Goal: Navigation & Orientation: Find specific page/section

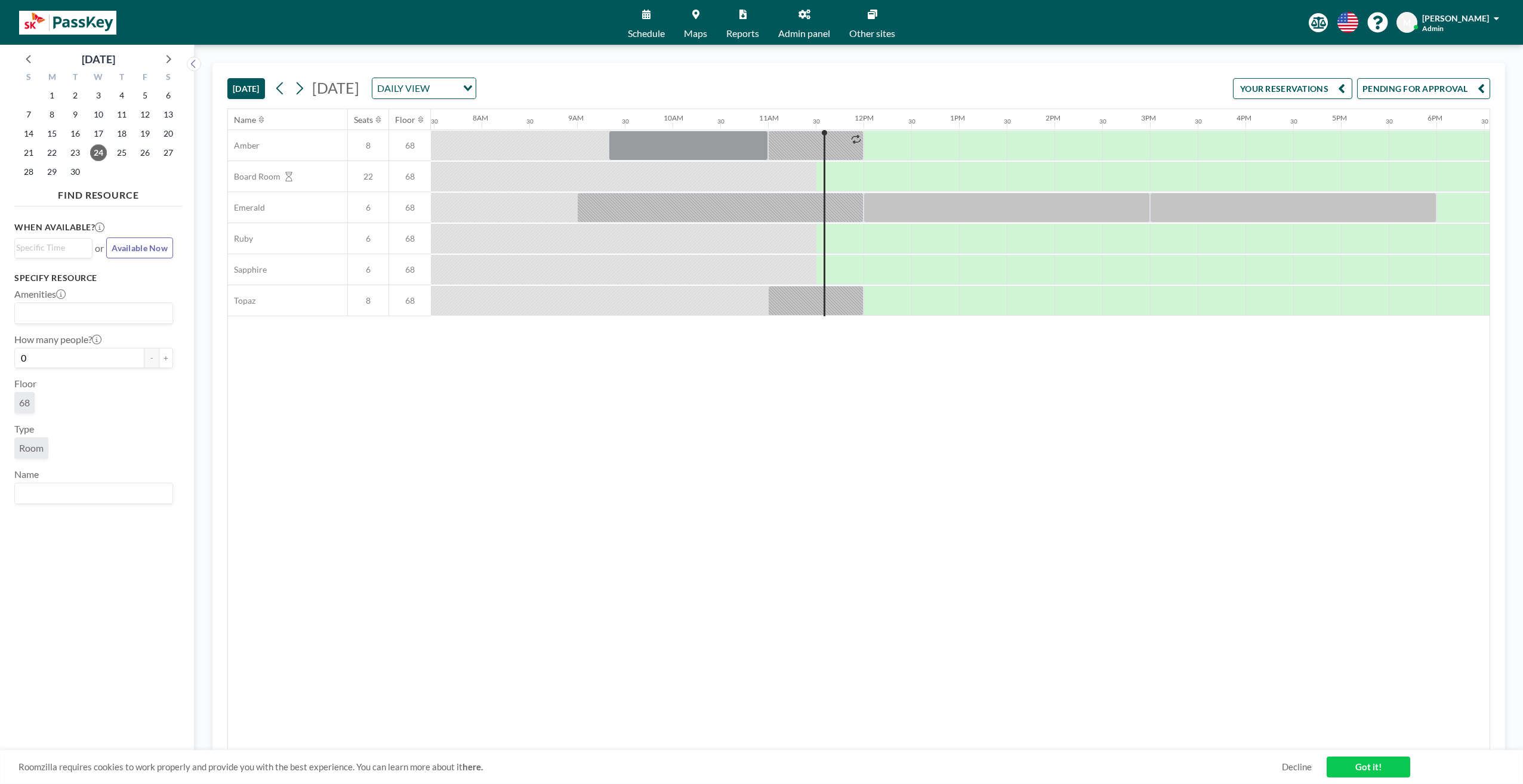
scroll to position [0, 716]
click at [1464, 13] on span "[PERSON_NAME]" at bounding box center [1455, 18] width 67 height 10
click at [1453, 16] on span "[PERSON_NAME]" at bounding box center [1455, 18] width 67 height 10
click at [808, 16] on icon at bounding box center [804, 13] width 12 height 9
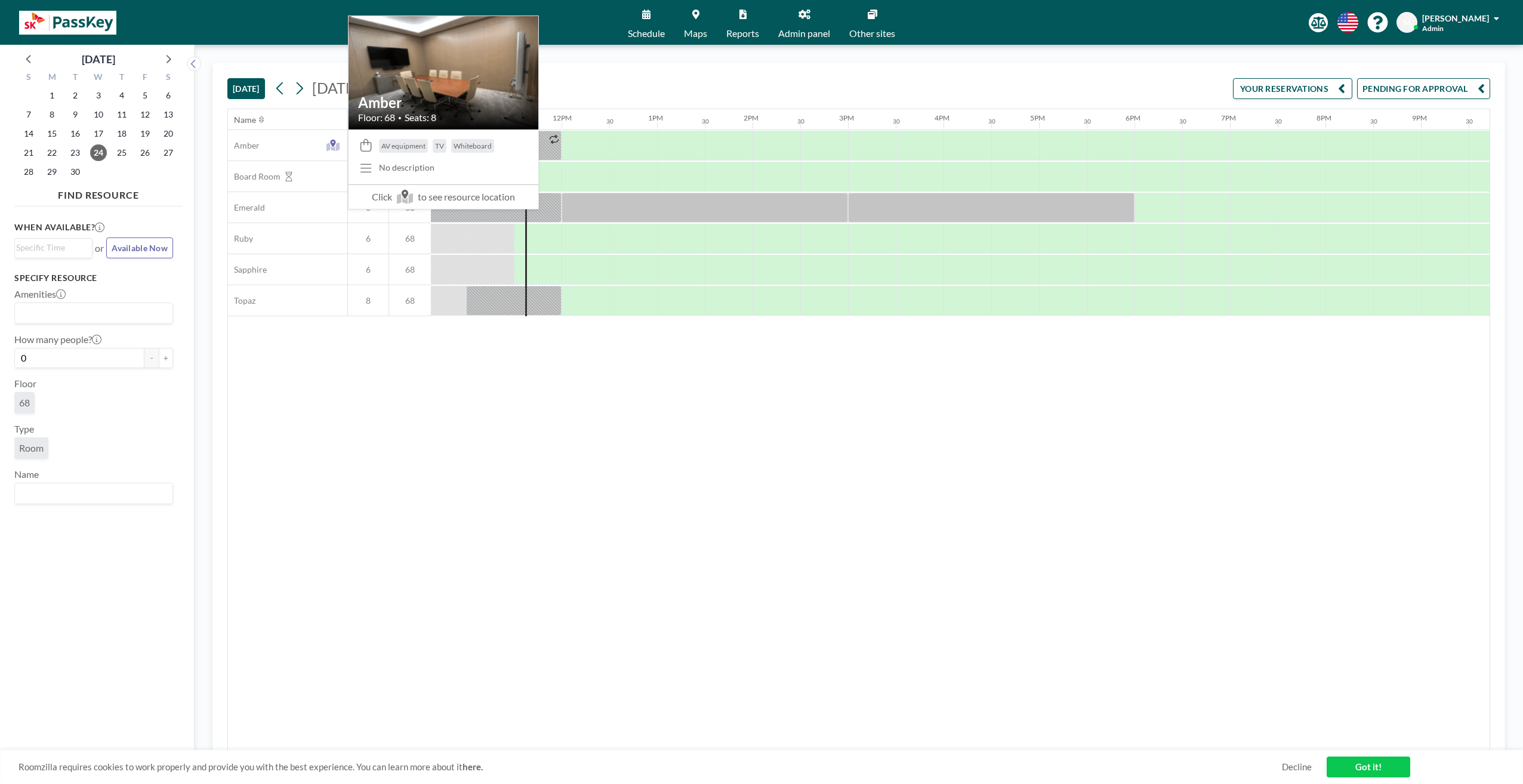
scroll to position [0, 1050]
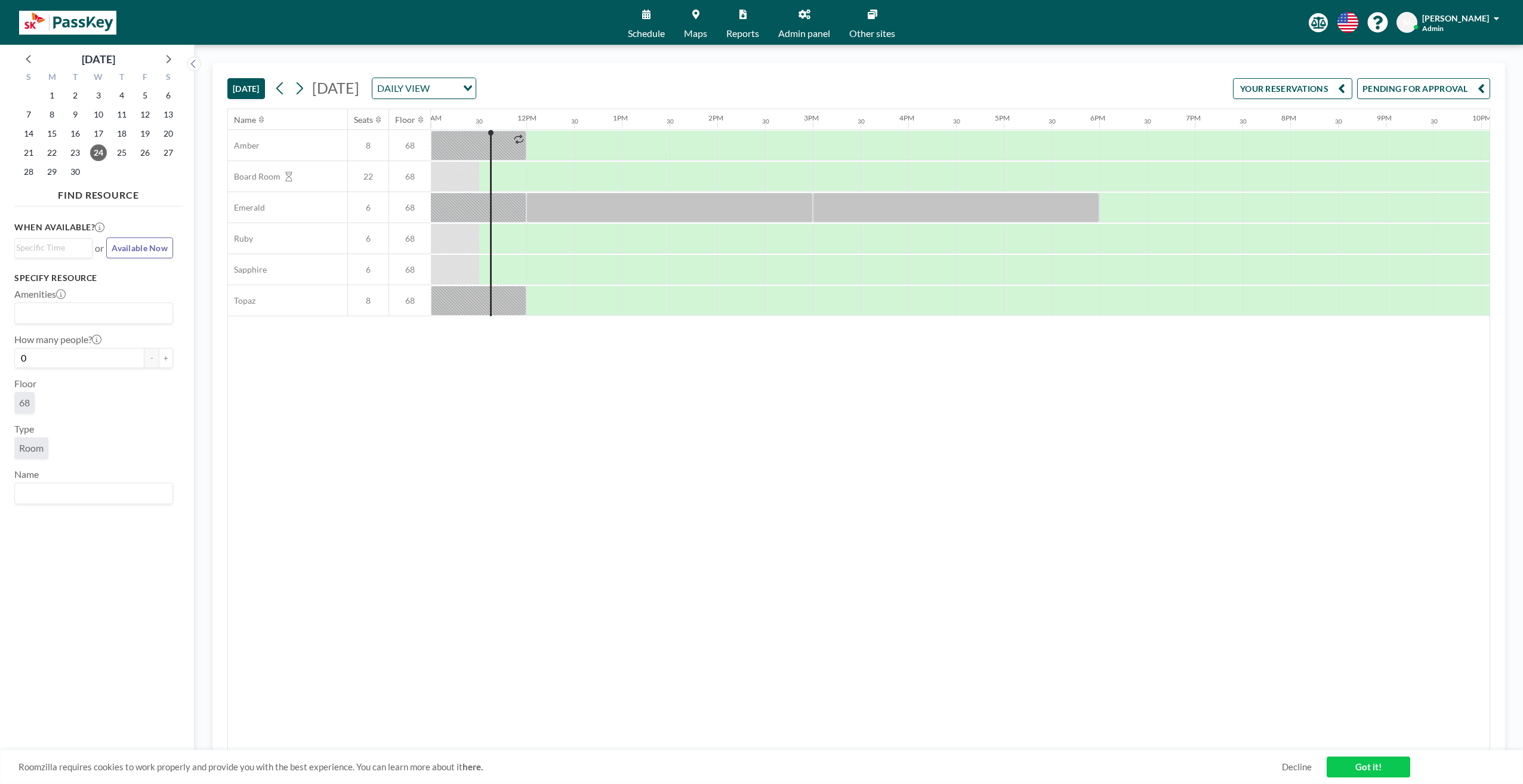
click at [860, 20] on link "Other sites" at bounding box center [872, 22] width 65 height 45
click at [814, 19] on link "Admin panel" at bounding box center [804, 22] width 71 height 45
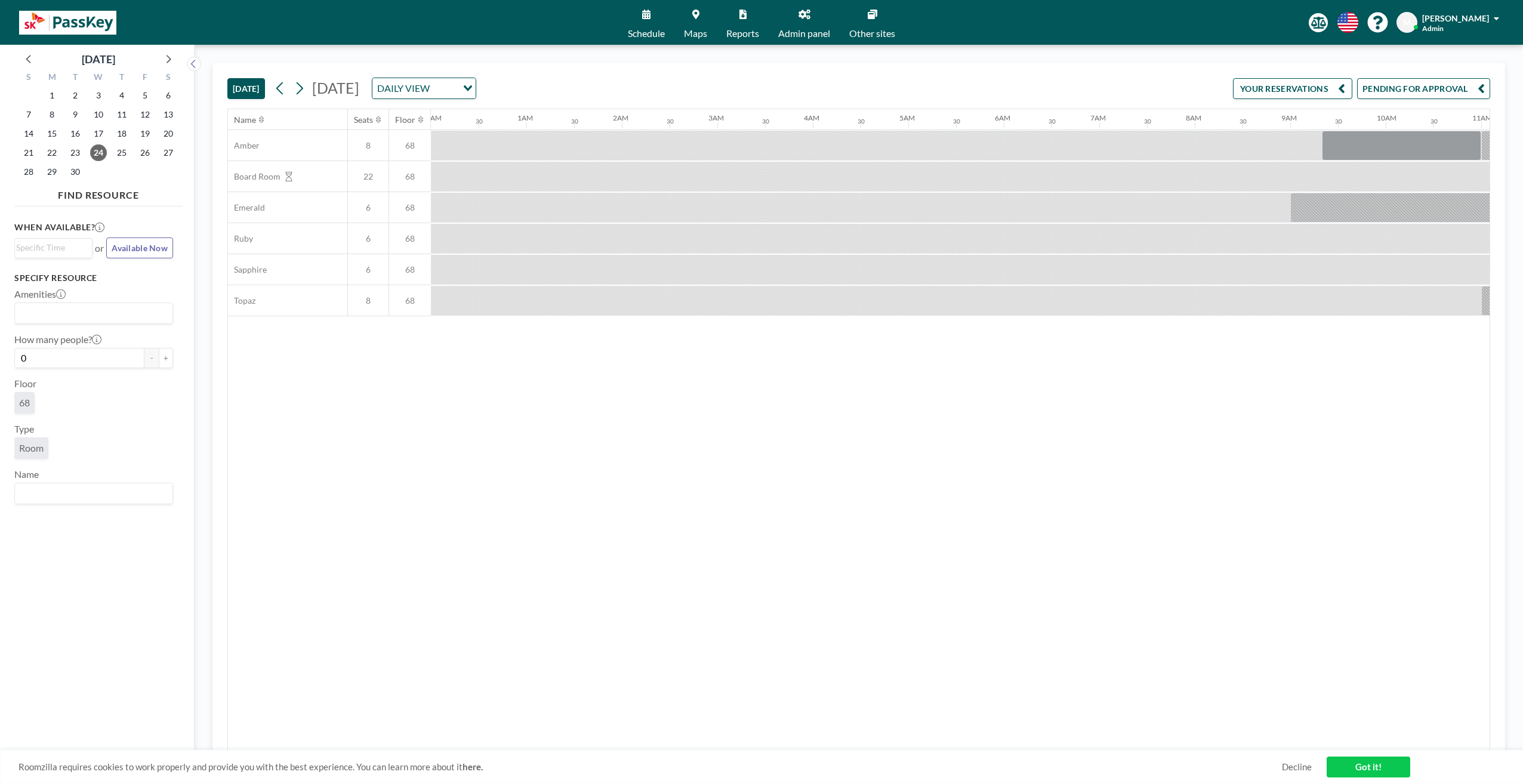
scroll to position [0, 1050]
